Goal: Transaction & Acquisition: Obtain resource

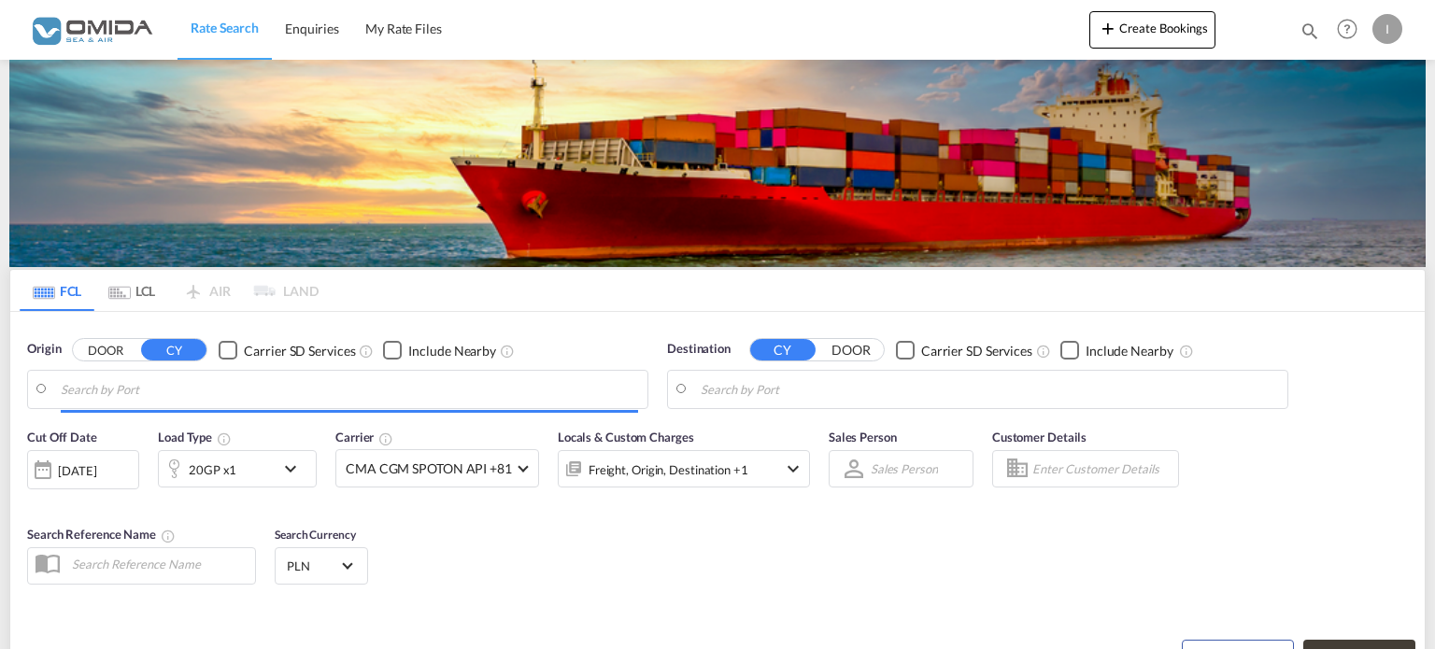
type input "Gdansk, PLGDN"
type input "Mersin, TRMER"
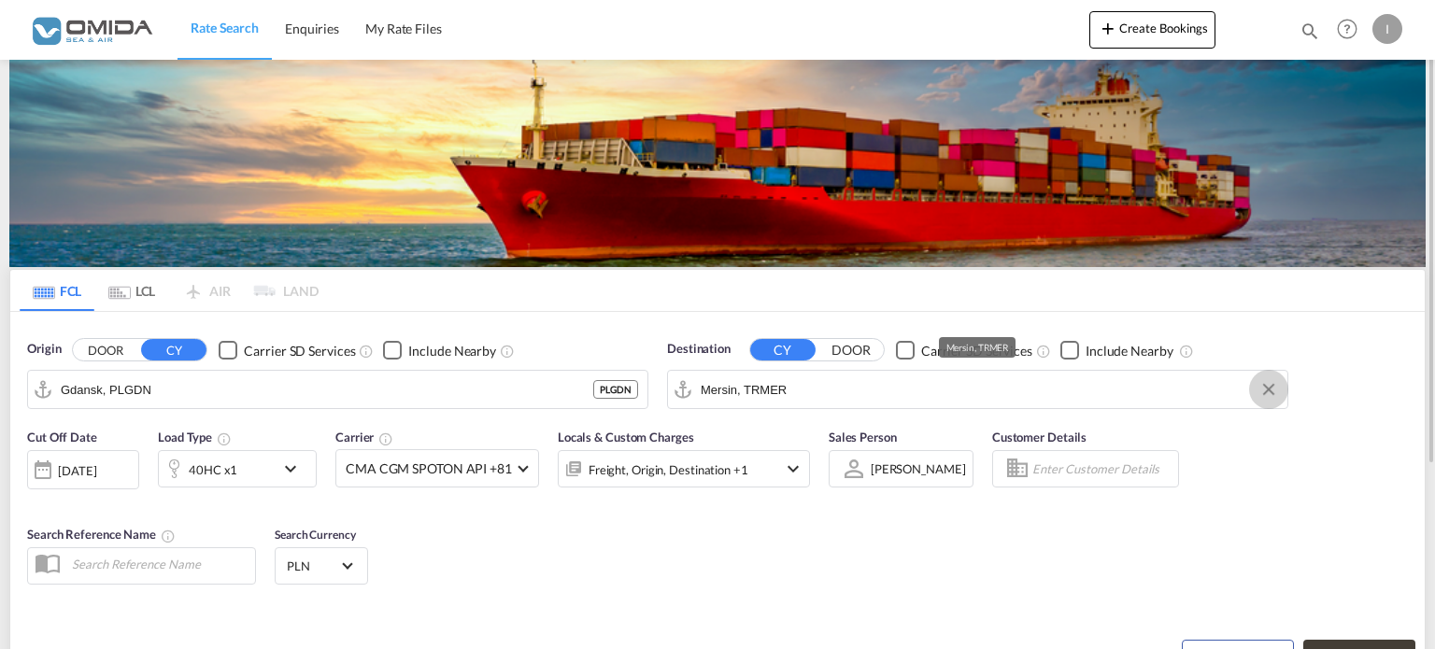
click at [1268, 387] on button "Clear Input" at bounding box center [1268, 389] width 28 height 28
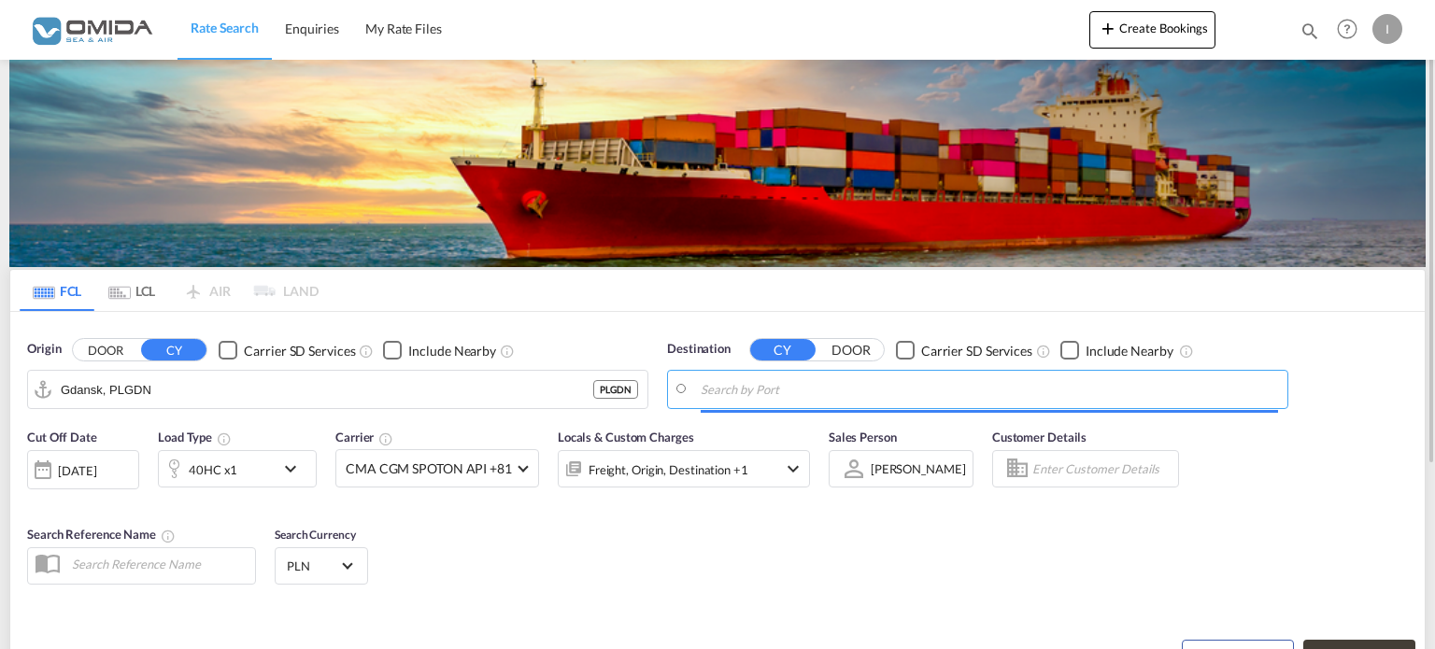
click at [785, 380] on body "Rate Search Enquiries My Rate Files Rate Search Enquiries My Rate Files" at bounding box center [717, 324] width 1435 height 649
click at [772, 395] on input "Search by Port" at bounding box center [989, 389] width 577 height 28
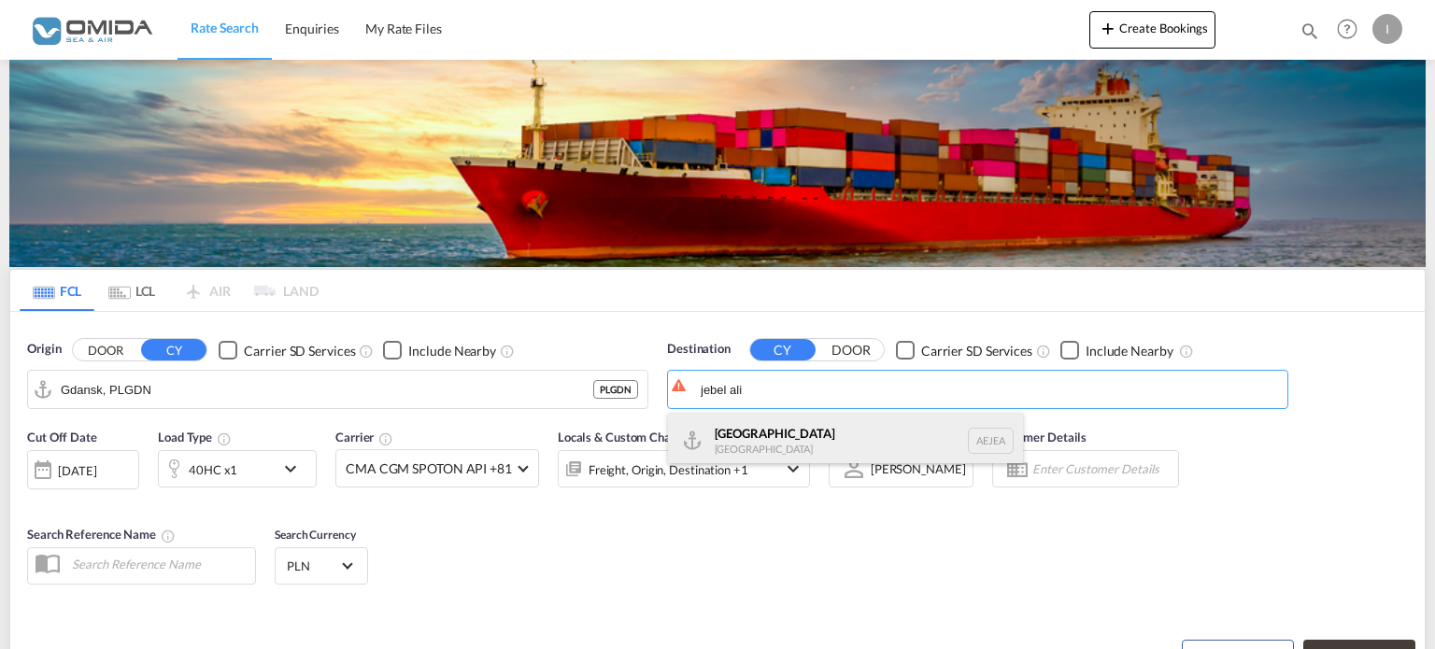
click at [744, 449] on div "[GEOGRAPHIC_DATA] [GEOGRAPHIC_DATA]" at bounding box center [845, 441] width 355 height 56
type input "[GEOGRAPHIC_DATA], [GEOGRAPHIC_DATA]"
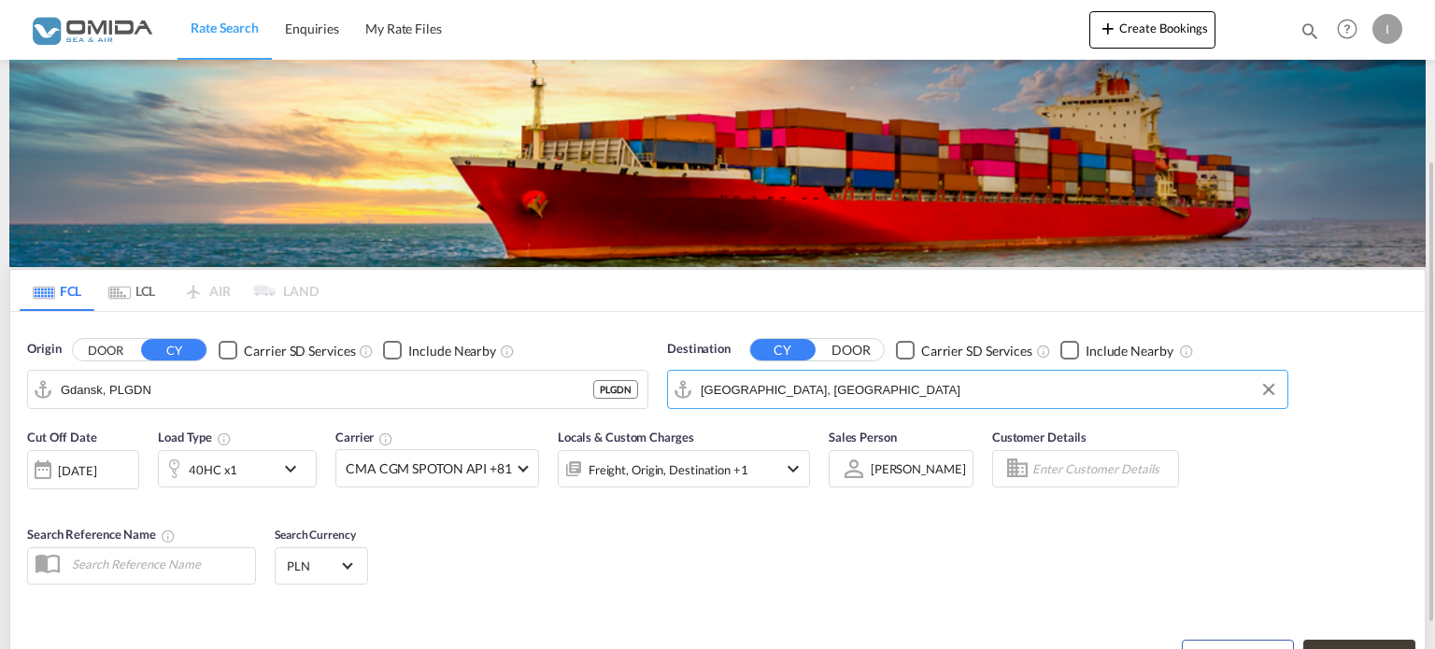
scroll to position [258, 0]
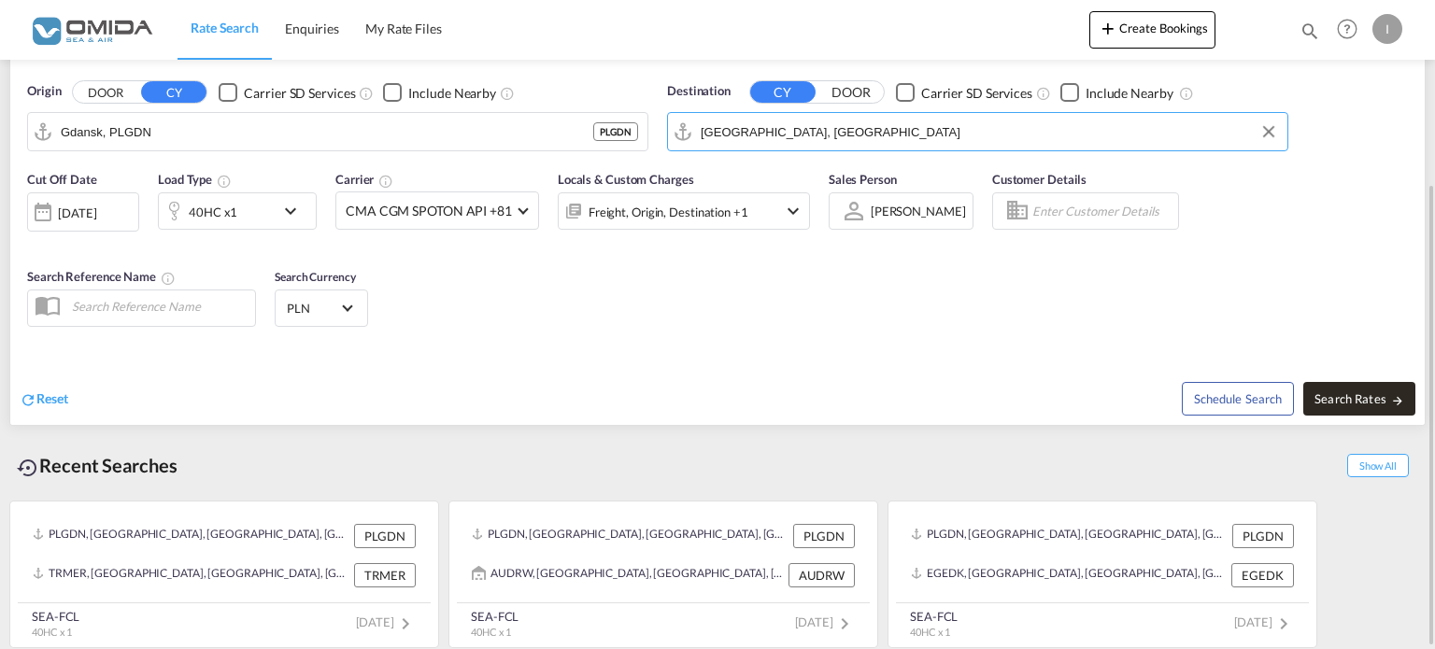
click at [1338, 401] on span "Search Rates" at bounding box center [1359, 398] width 90 height 15
type input "PLGDN to AEJEA / [DATE]"
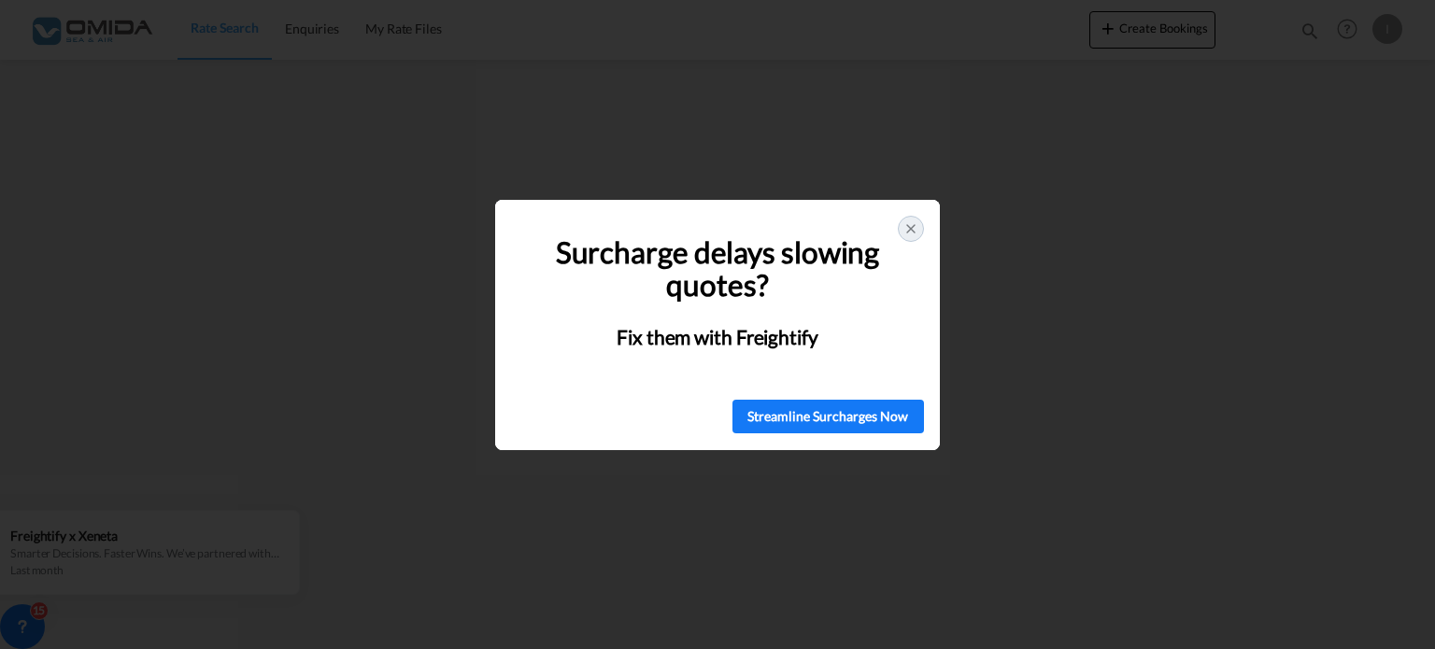
click at [911, 232] on icon at bounding box center [910, 228] width 15 height 15
